Goal: Download file/media

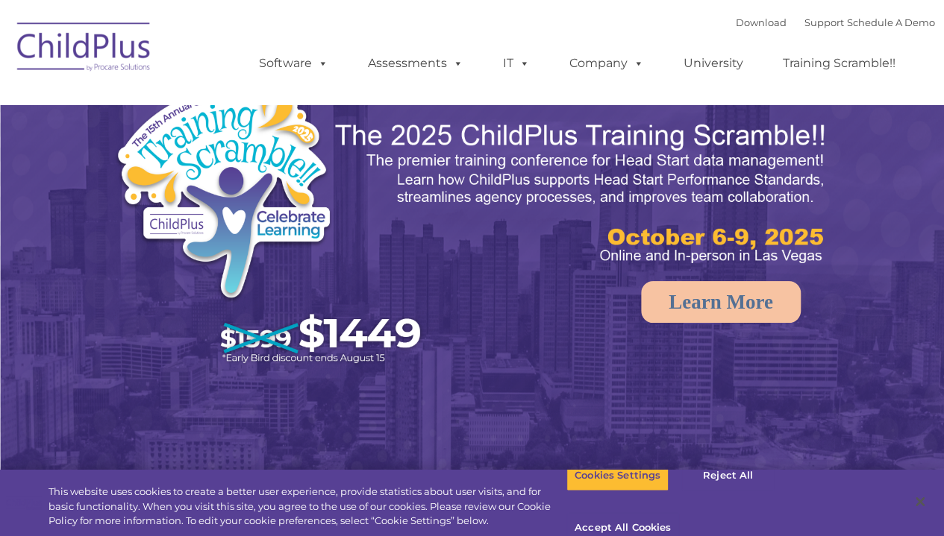
select select "MEDIUM"
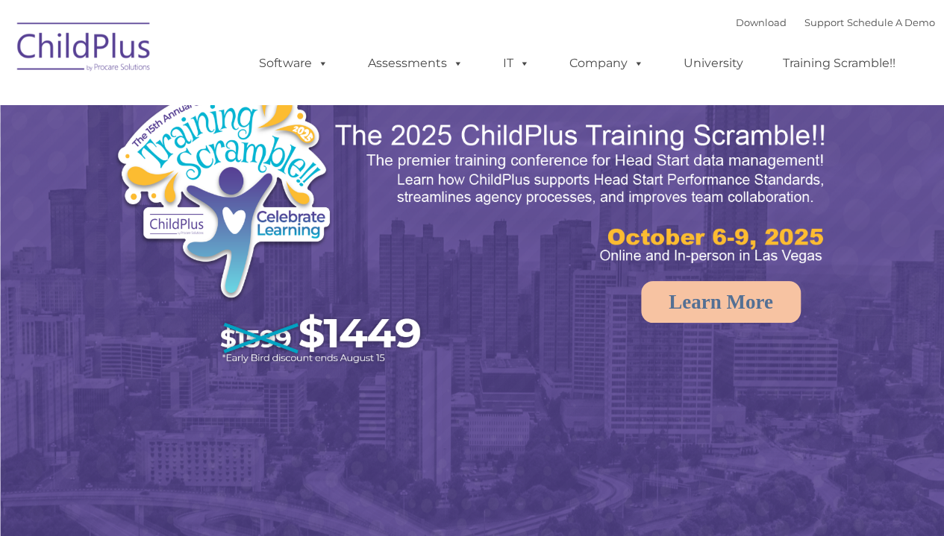
select select "MEDIUM"
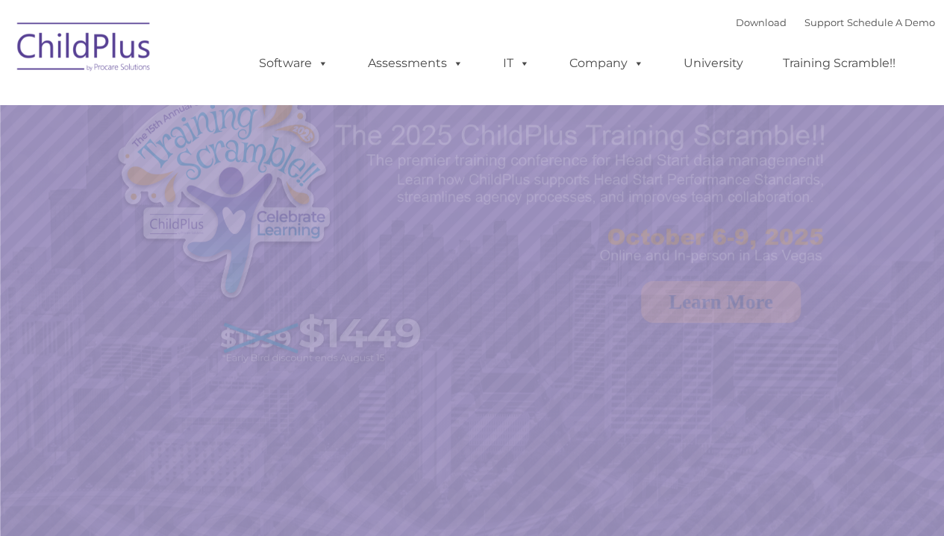
select select "MEDIUM"
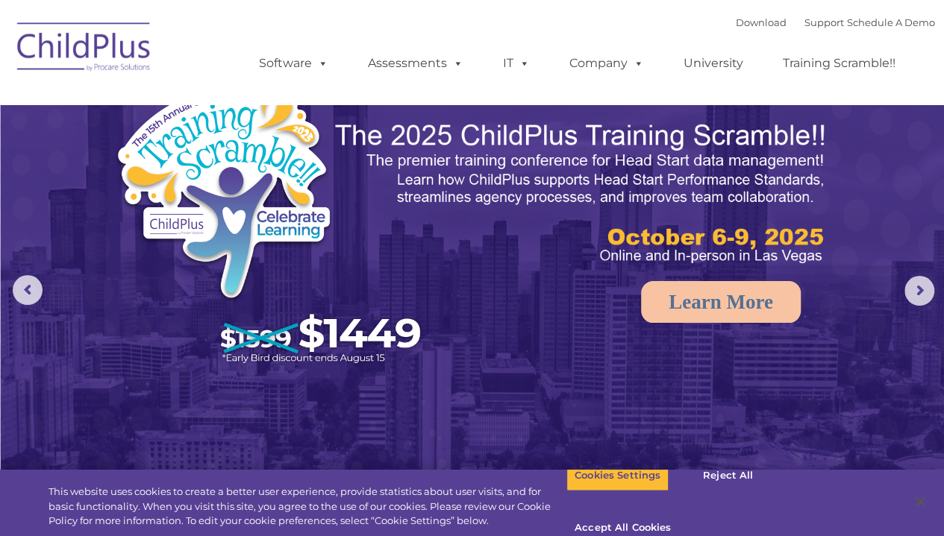
click at [31, 288] on rs-arrow at bounding box center [28, 290] width 30 height 30
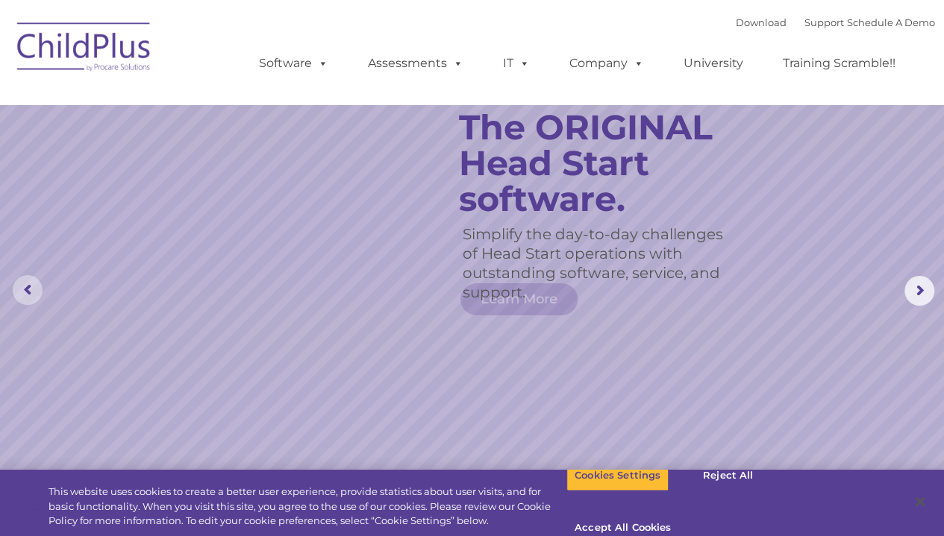
click at [31, 298] on rs-arrow at bounding box center [28, 290] width 30 height 30
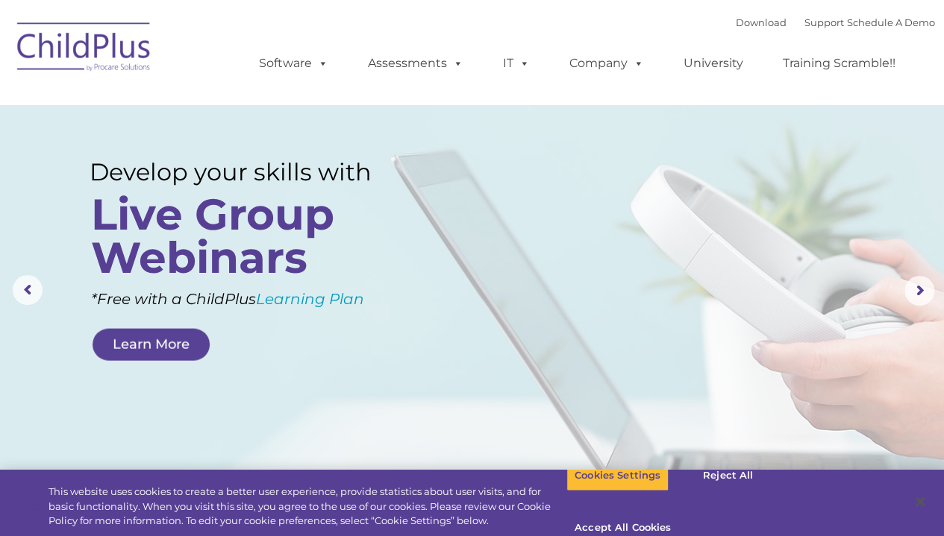
click at [38, 303] on rs-arrow at bounding box center [28, 290] width 30 height 30
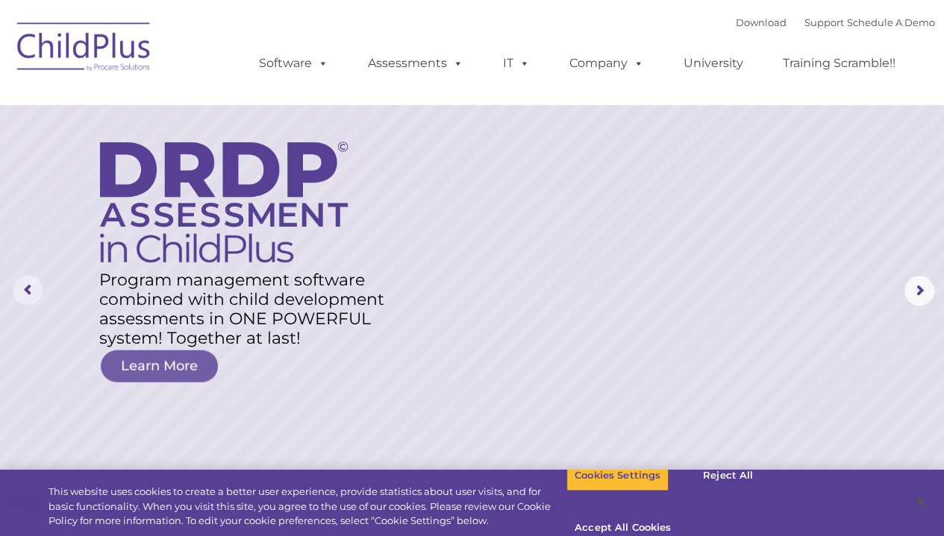
click at [39, 298] on rs-arrow at bounding box center [28, 290] width 30 height 30
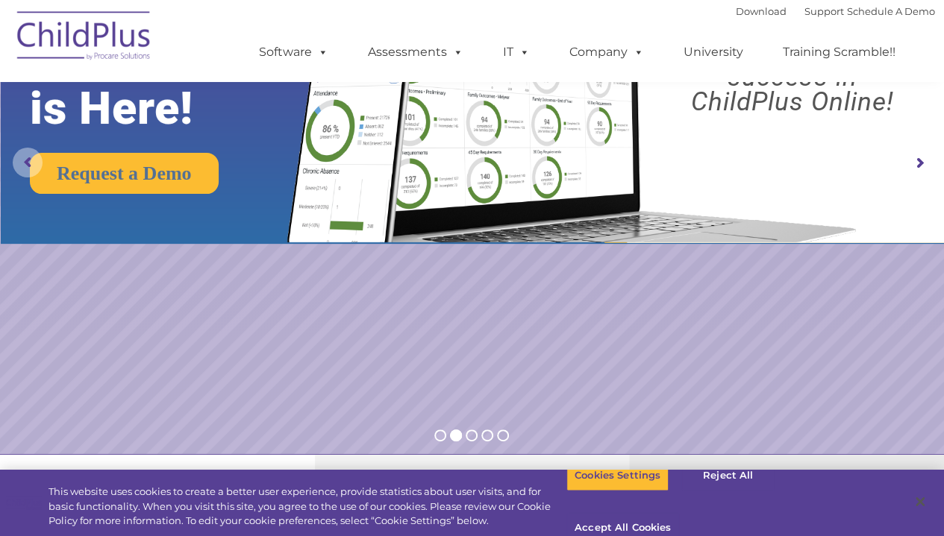
scroll to position [127, 0]
click at [323, 59] on span at bounding box center [320, 52] width 16 height 14
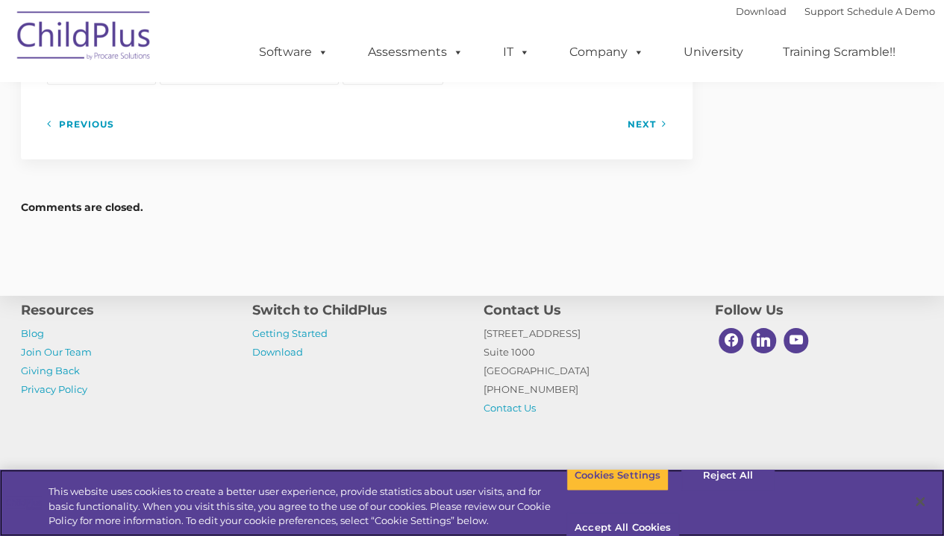
scroll to position [2117, 0]
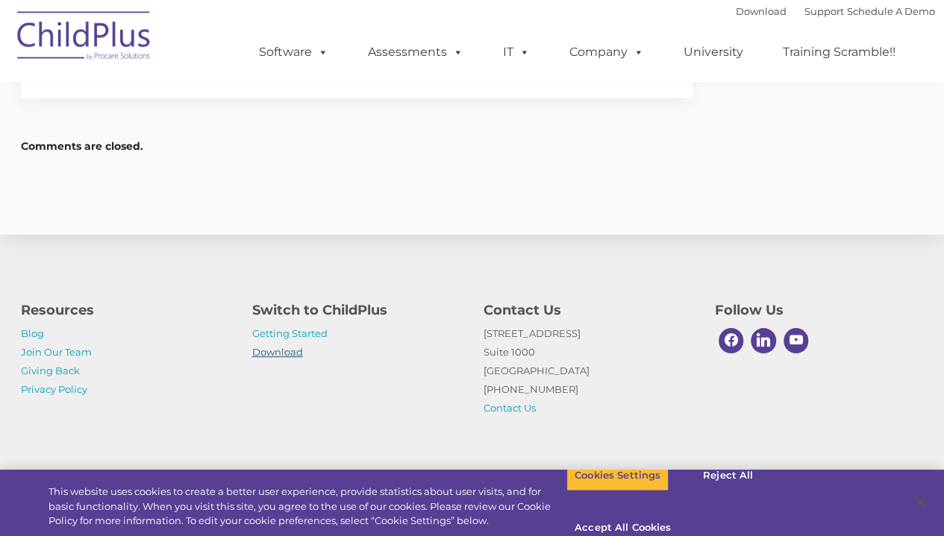
click at [267, 352] on link "Download" at bounding box center [277, 352] width 51 height 12
